Goal: Navigation & Orientation: Find specific page/section

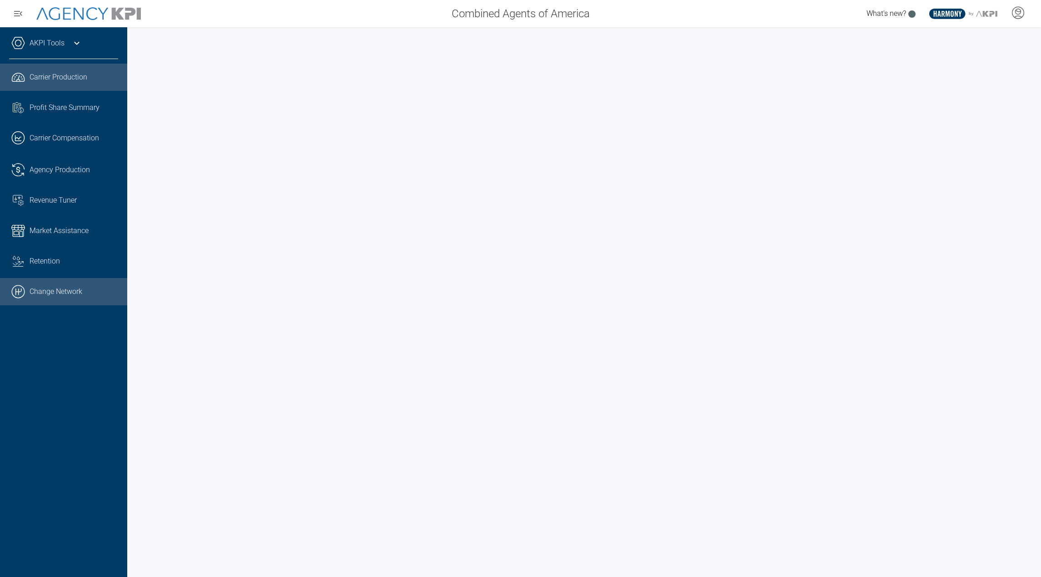
click at [56, 284] on link ".cls-1{fill:none;stroke:#000;stroke-linecap:round;stroke-linejoin:round;stroke-…" at bounding box center [63, 291] width 127 height 27
click at [48, 45] on link "AKPI Tools" at bounding box center [47, 43] width 35 height 11
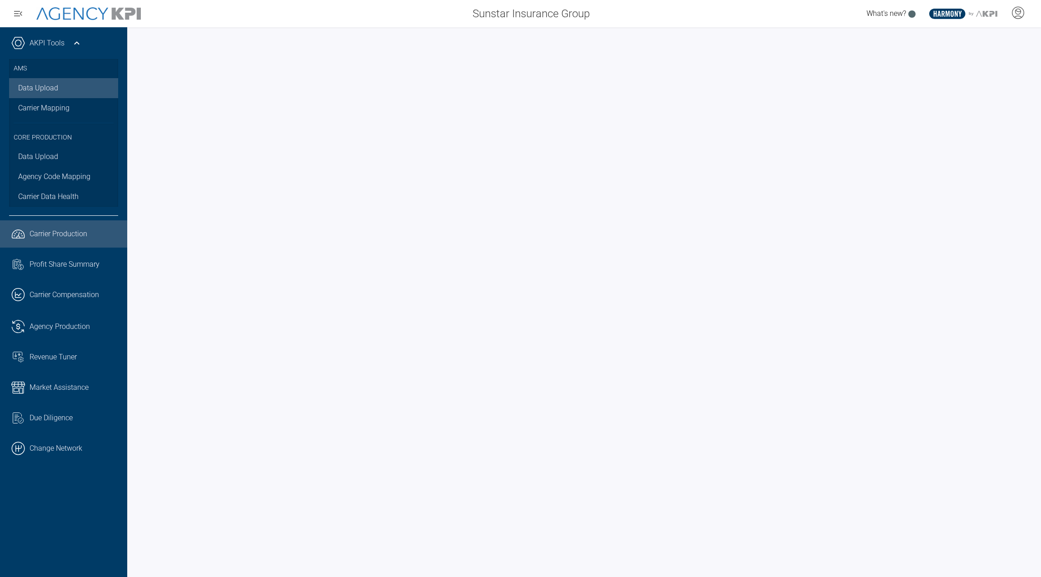
click at [39, 86] on link "Data Upload" at bounding box center [63, 88] width 109 height 20
click at [411, 27] on div at bounding box center [583, 302] width 913 height 550
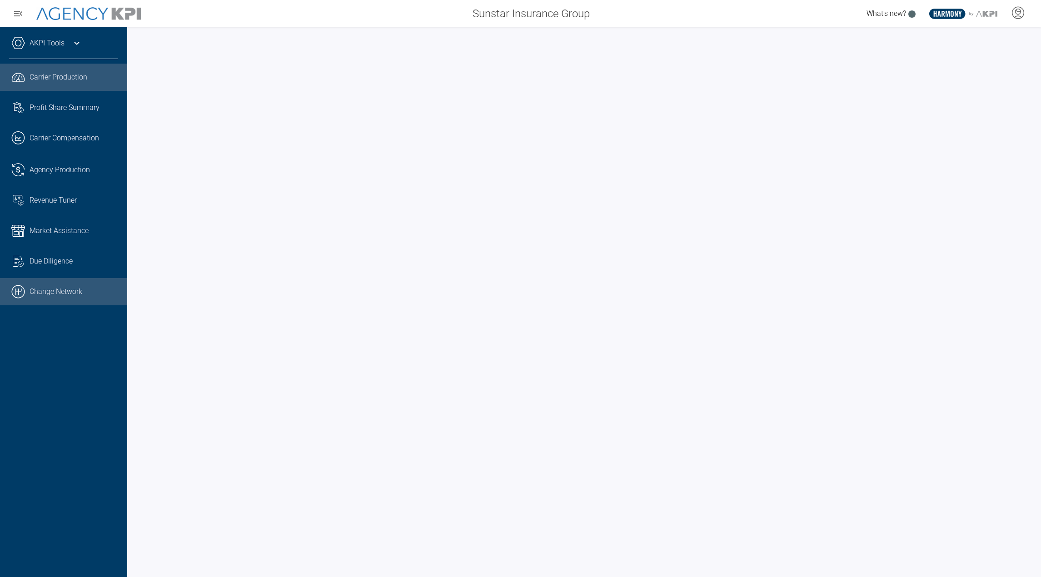
click at [48, 292] on link ".cls-1{fill:none;stroke:#000;stroke-linecap:round;stroke-linejoin:round;stroke-…" at bounding box center [63, 291] width 127 height 27
click at [1020, 17] on icon at bounding box center [1018, 13] width 14 height 14
click at [1018, 13] on icon at bounding box center [1018, 13] width 14 height 14
click at [1021, 10] on icon at bounding box center [1018, 13] width 14 height 14
click at [970, 43] on li "Admin Portal" at bounding box center [981, 38] width 98 height 21
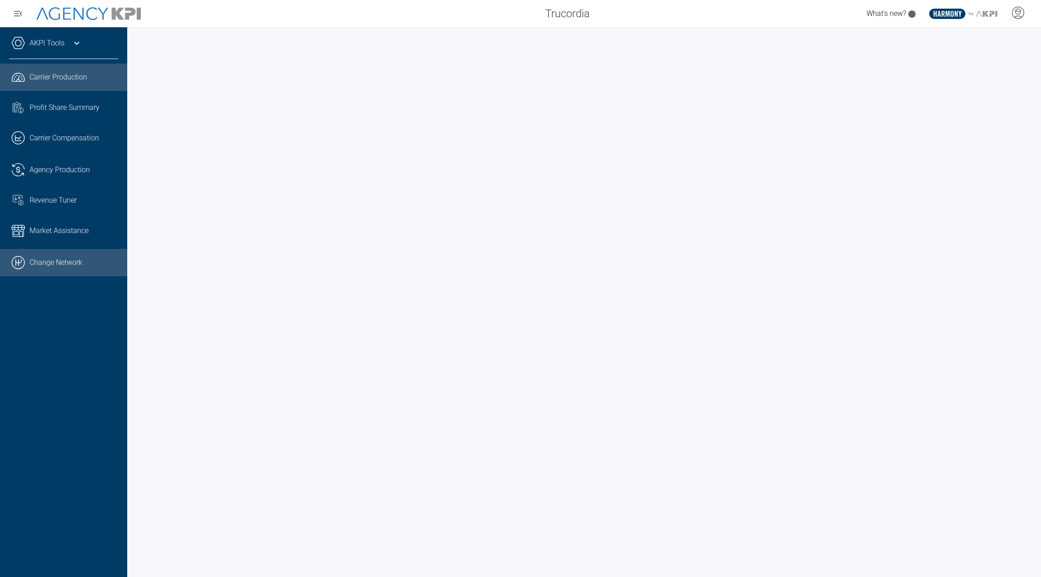
click at [58, 263] on link ".cls-1{fill:none;stroke:#000;stroke-linecap:round;stroke-linejoin:round;stroke-…" at bounding box center [63, 262] width 127 height 27
